Goal: Transaction & Acquisition: Purchase product/service

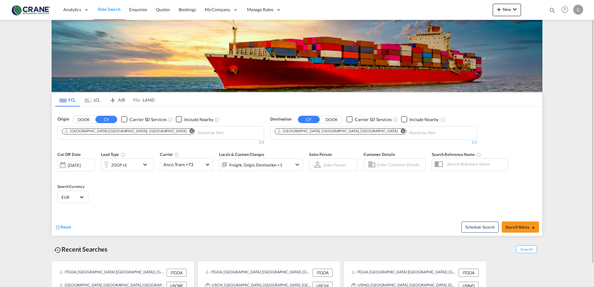
click at [401, 132] on md-icon "Remove" at bounding box center [403, 131] width 5 height 5
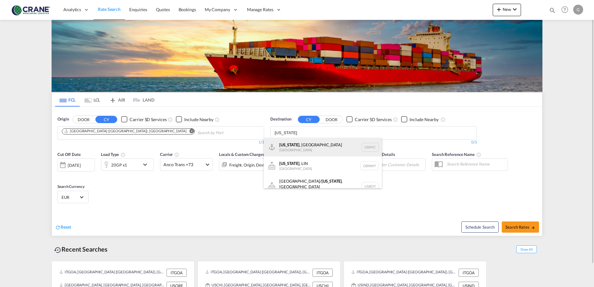
type input "[US_STATE]"
click at [299, 146] on div "[US_STATE] , [GEOGRAPHIC_DATA] [GEOGRAPHIC_DATA] USNYC" at bounding box center [323, 147] width 118 height 19
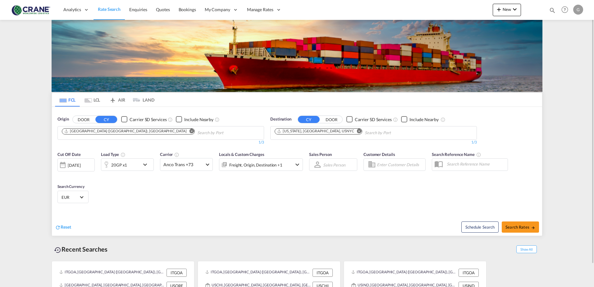
click at [143, 162] on md-icon "icon-chevron-down" at bounding box center [146, 164] width 11 height 7
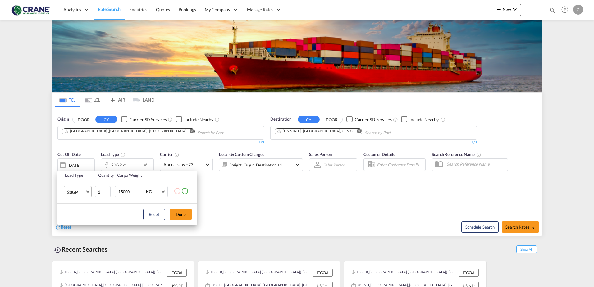
click at [90, 192] on md-select-value "20GP" at bounding box center [79, 191] width 25 height 11
click at [76, 223] on div "40HC" at bounding box center [72, 222] width 11 height 6
click at [179, 218] on button "Done" at bounding box center [181, 214] width 22 height 11
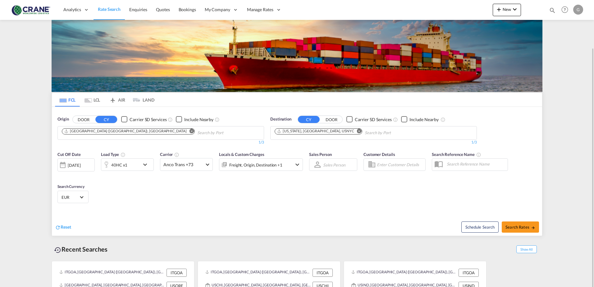
scroll to position [25, 0]
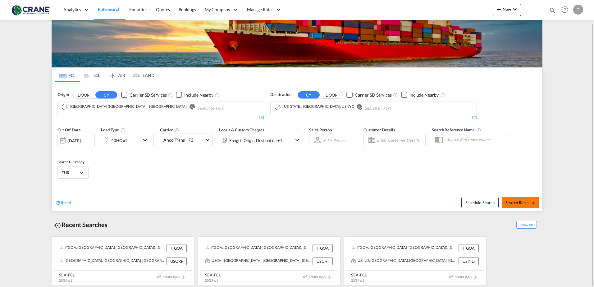
click at [527, 201] on span "Search Rates" at bounding box center [521, 202] width 30 height 5
type input "ITGOA to USNYC / [DATE]"
